Goal: Transaction & Acquisition: Purchase product/service

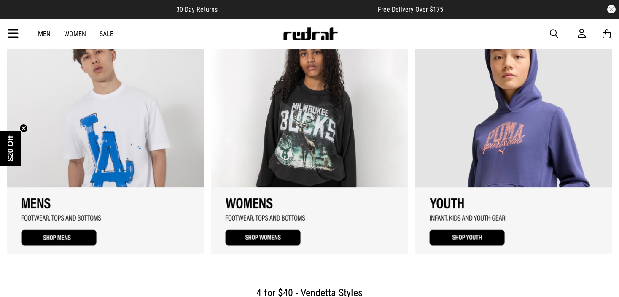
scroll to position [842, 0]
click at [62, 227] on link "1 / 3" at bounding box center [105, 137] width 197 height 231
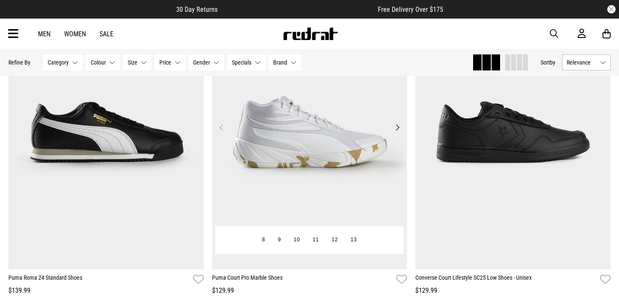
click at [399, 125] on button "Next" at bounding box center [397, 127] width 11 height 10
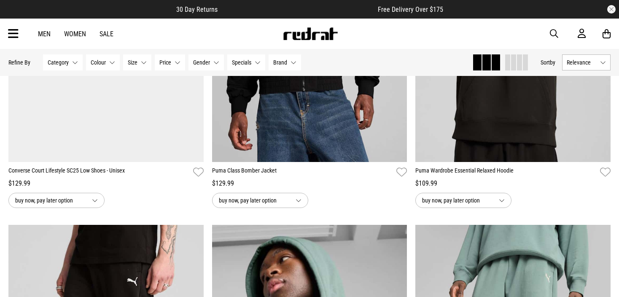
scroll to position [596, 0]
click at [54, 61] on span "Category" at bounding box center [58, 62] width 21 height 7
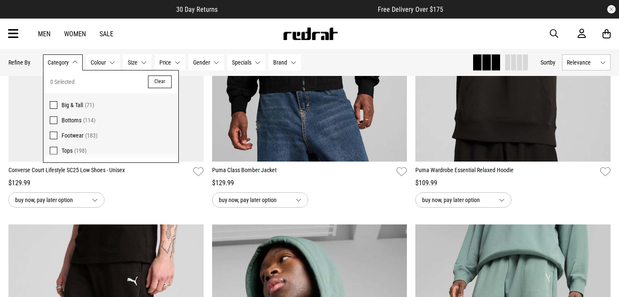
click at [56, 136] on span at bounding box center [54, 135] width 8 height 8
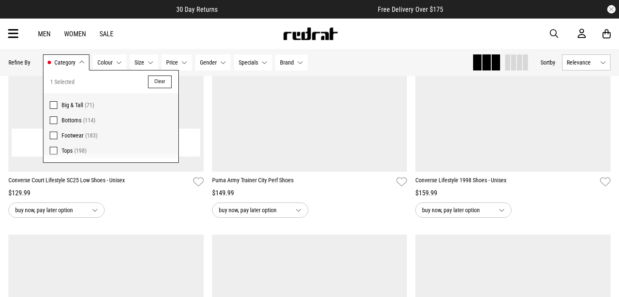
scroll to position [606, 0]
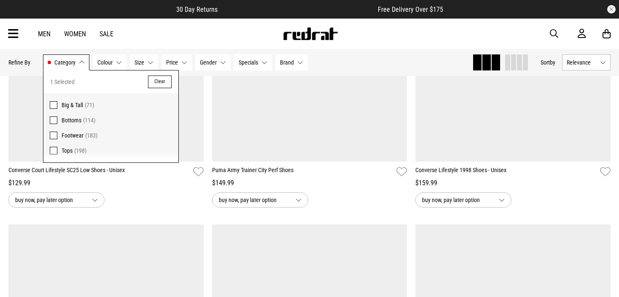
click at [341, 58] on div "Hide Refine s Refine By Filters Category Footwear Category 1 Selected Clear Big…" at bounding box center [236, 62] width 457 height 19
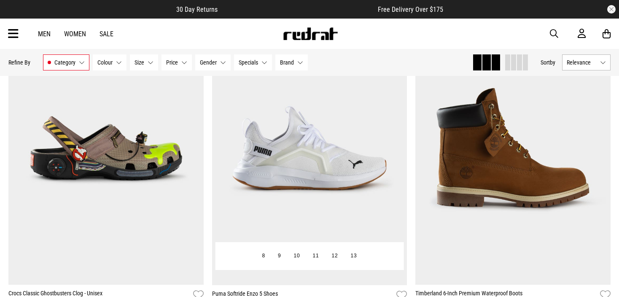
scroll to position [819, 0]
click at [399, 145] on button "Next" at bounding box center [397, 143] width 11 height 10
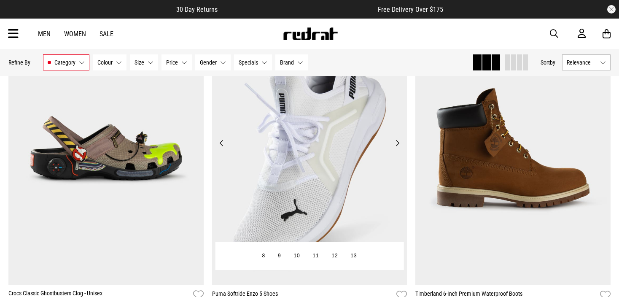
click at [399, 145] on button "Next" at bounding box center [397, 143] width 11 height 10
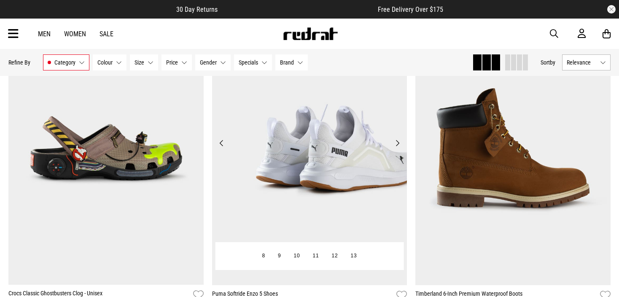
click at [399, 145] on button "Next" at bounding box center [397, 143] width 11 height 10
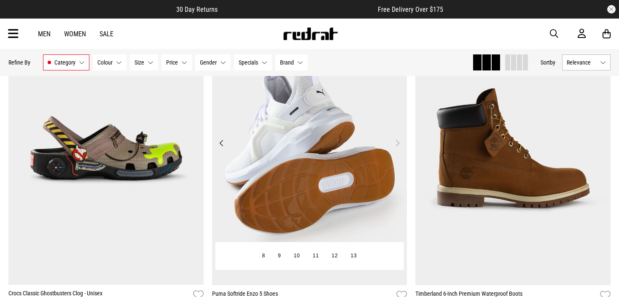
click at [399, 145] on button "Next" at bounding box center [397, 143] width 11 height 10
click at [397, 143] on button "Next" at bounding box center [397, 143] width 11 height 10
click at [220, 143] on button "Previous" at bounding box center [221, 143] width 11 height 10
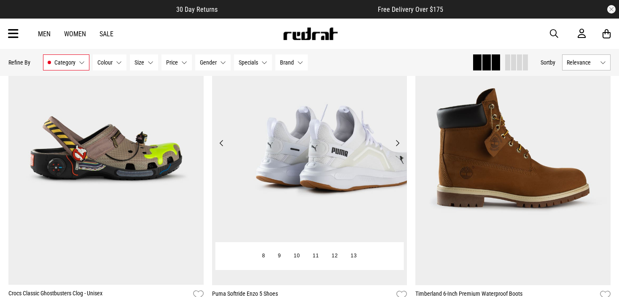
click at [220, 143] on button "Previous" at bounding box center [221, 143] width 11 height 10
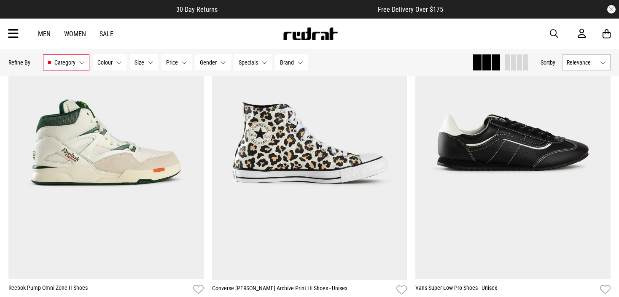
scroll to position [1497, 0]
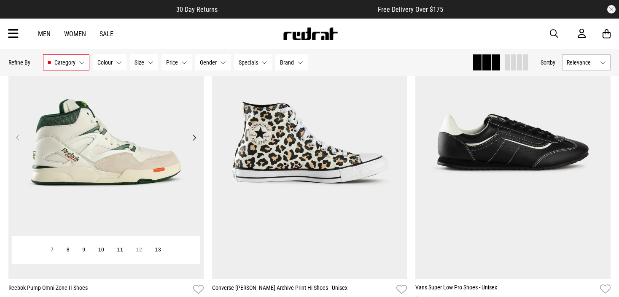
click at [191, 137] on button "Next" at bounding box center [194, 137] width 11 height 10
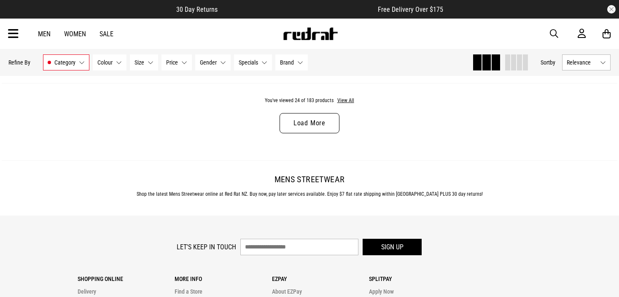
scroll to position [2771, 0]
click at [311, 128] on link "Load More" at bounding box center [309, 123] width 60 height 20
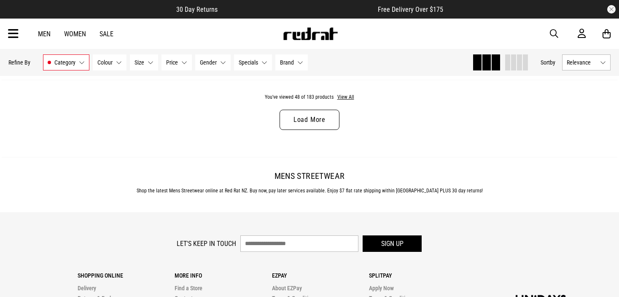
scroll to position [5463, 0]
click at [303, 125] on link "Load More" at bounding box center [309, 119] width 60 height 20
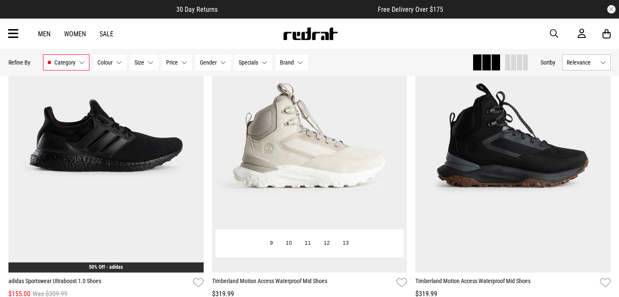
scroll to position [5870, 0]
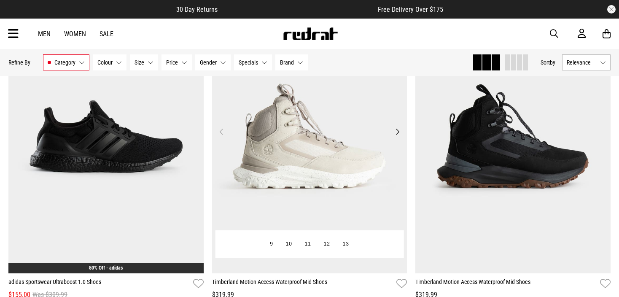
click at [398, 137] on button "Next" at bounding box center [397, 131] width 11 height 10
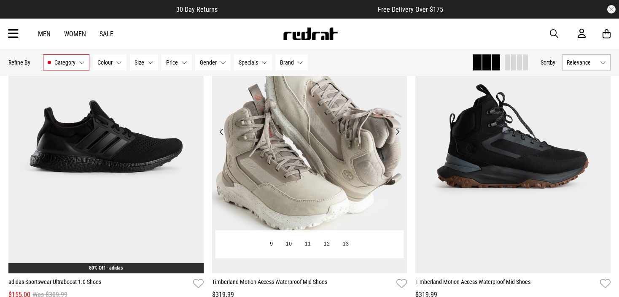
click at [398, 137] on button "Next" at bounding box center [397, 131] width 11 height 10
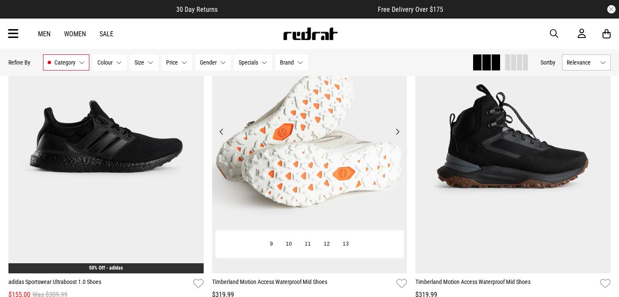
click at [398, 137] on button "Next" at bounding box center [397, 131] width 11 height 10
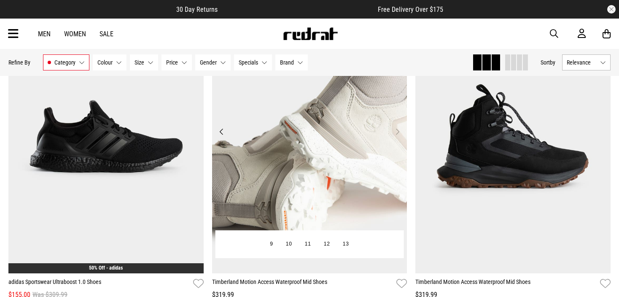
click at [398, 137] on button "Next" at bounding box center [397, 131] width 11 height 10
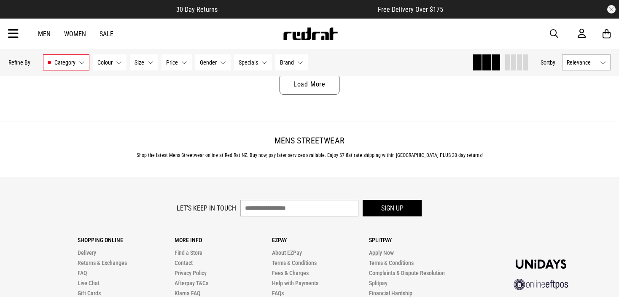
scroll to position [8176, 0]
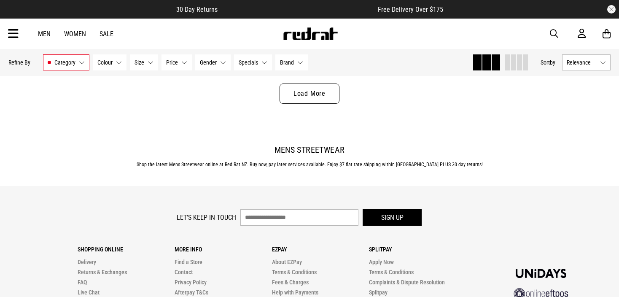
click at [301, 102] on link "Load More" at bounding box center [309, 93] width 60 height 20
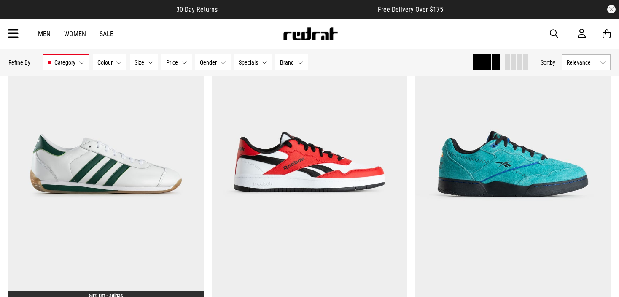
scroll to position [9874, 0]
